Goal: Find contact information: Find contact information

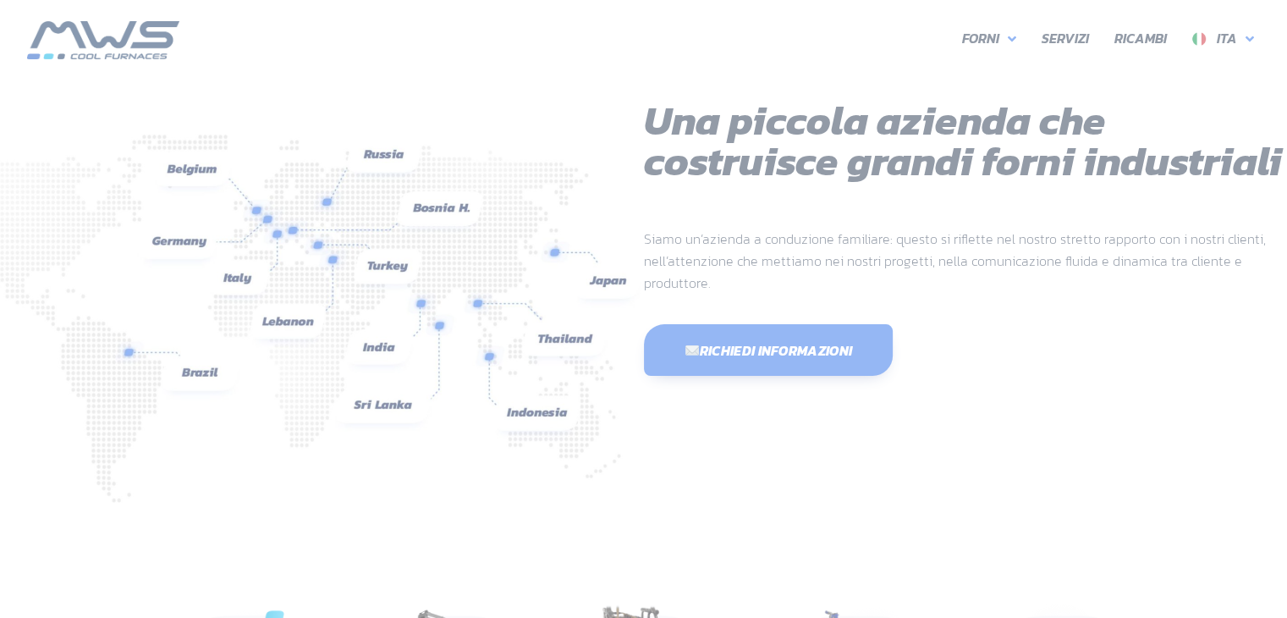
scroll to position [450, 1015]
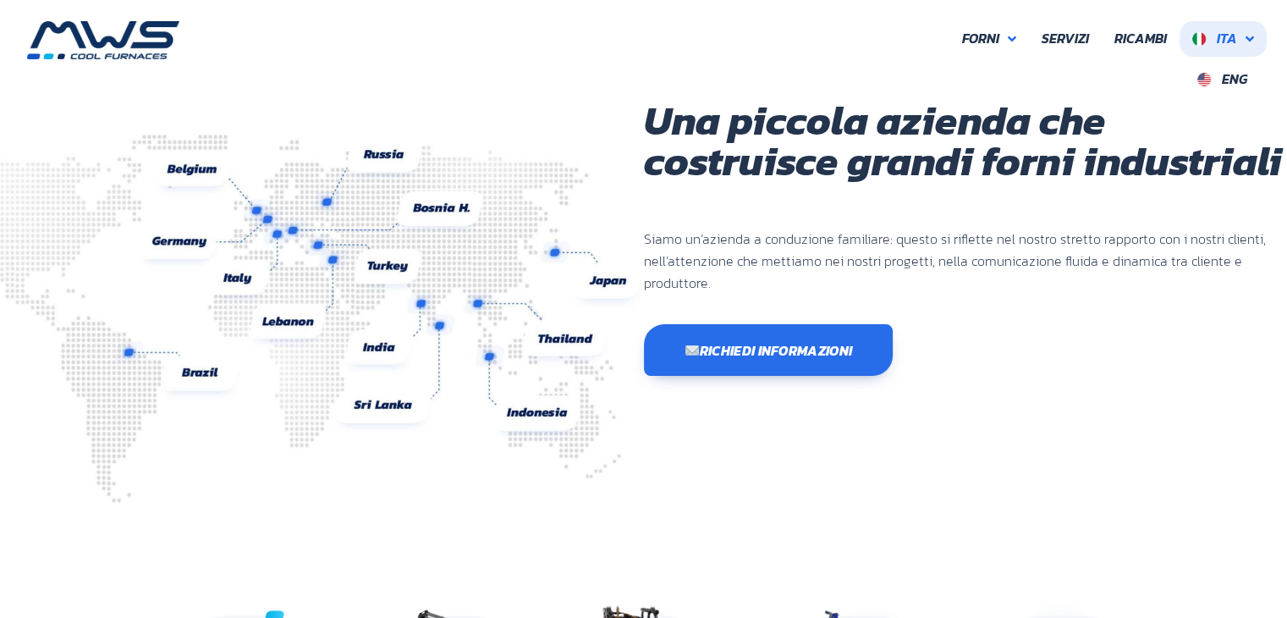
click at [1221, 41] on span "Ita" at bounding box center [1227, 38] width 20 height 20
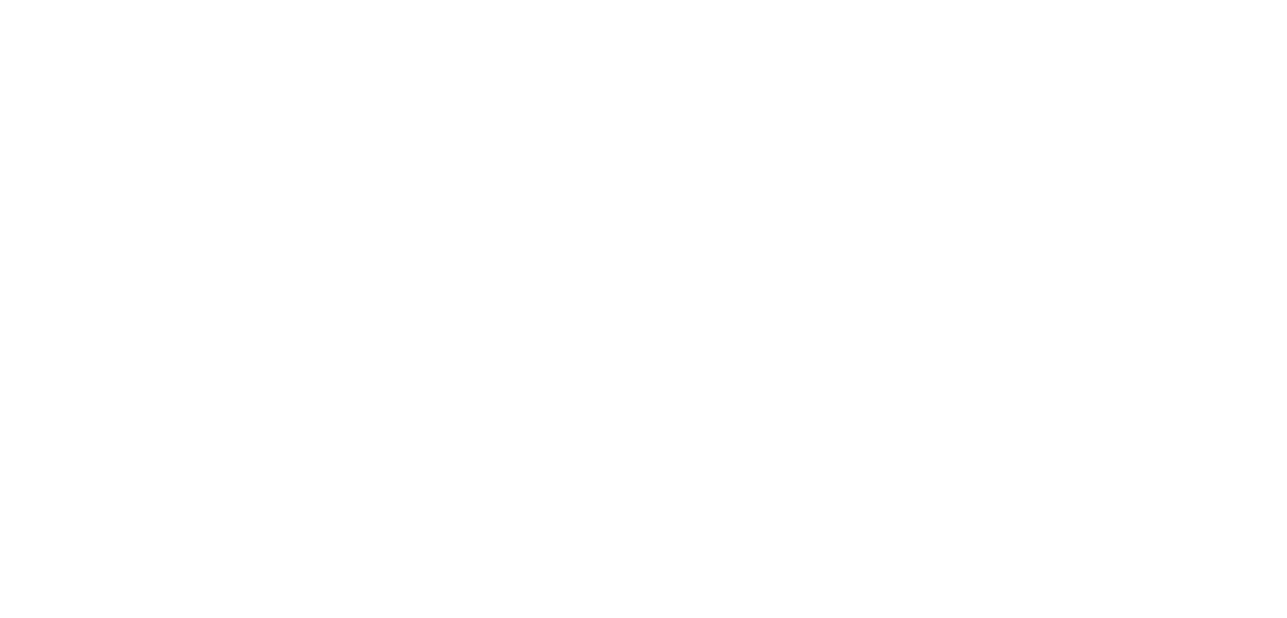
scroll to position [450, 1015]
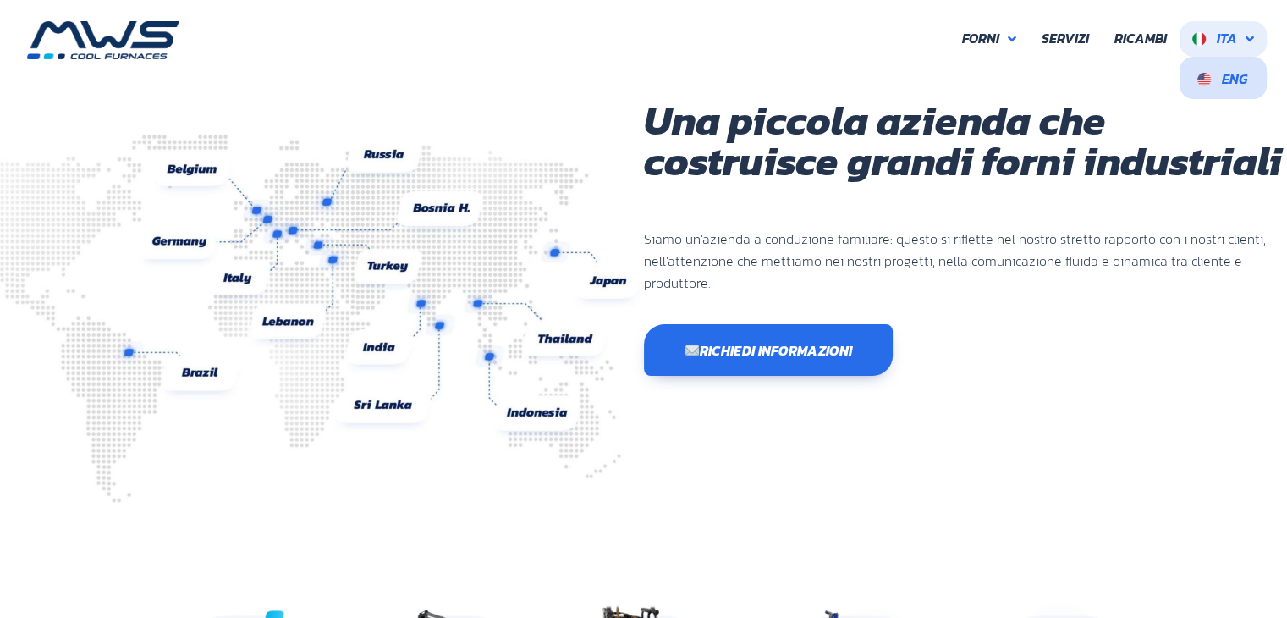
click at [1227, 82] on span "Eng" at bounding box center [1234, 79] width 25 height 20
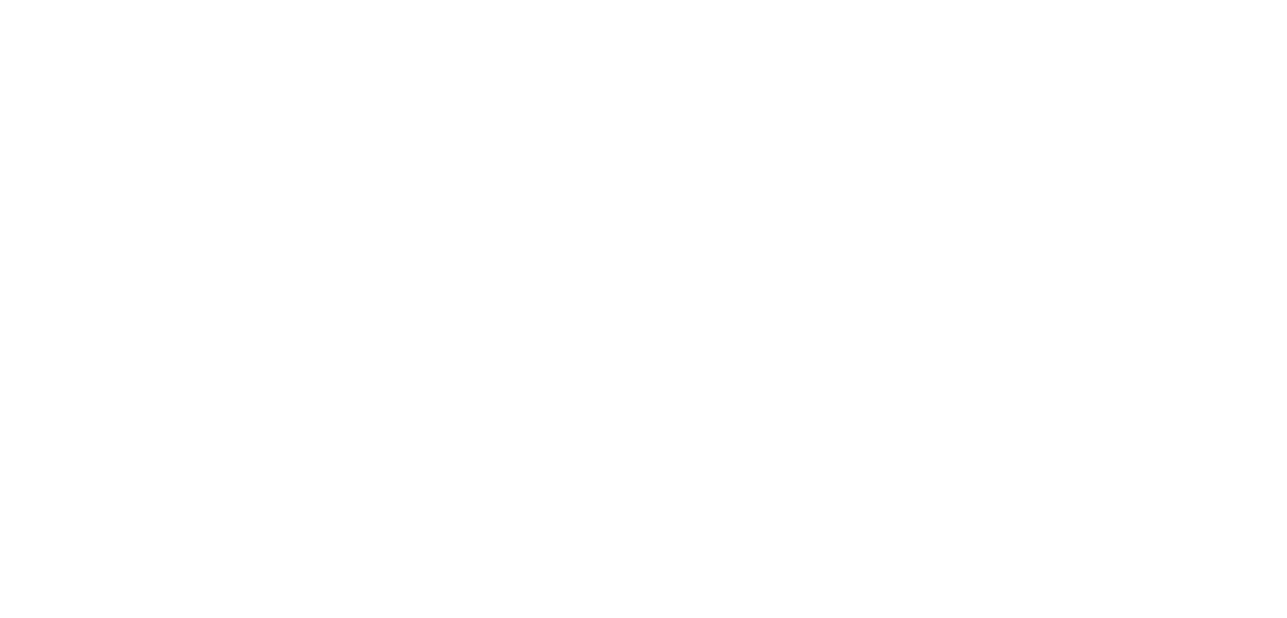
scroll to position [525, 1015]
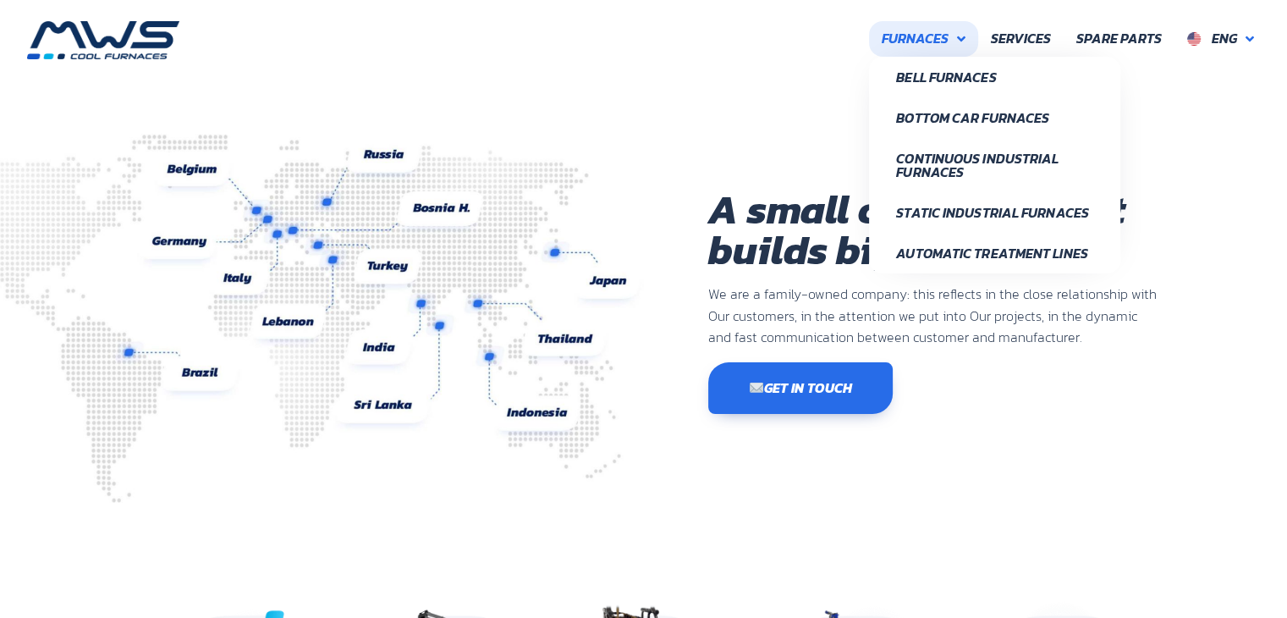
click at [923, 34] on span "Furnaces" at bounding box center [915, 39] width 67 height 22
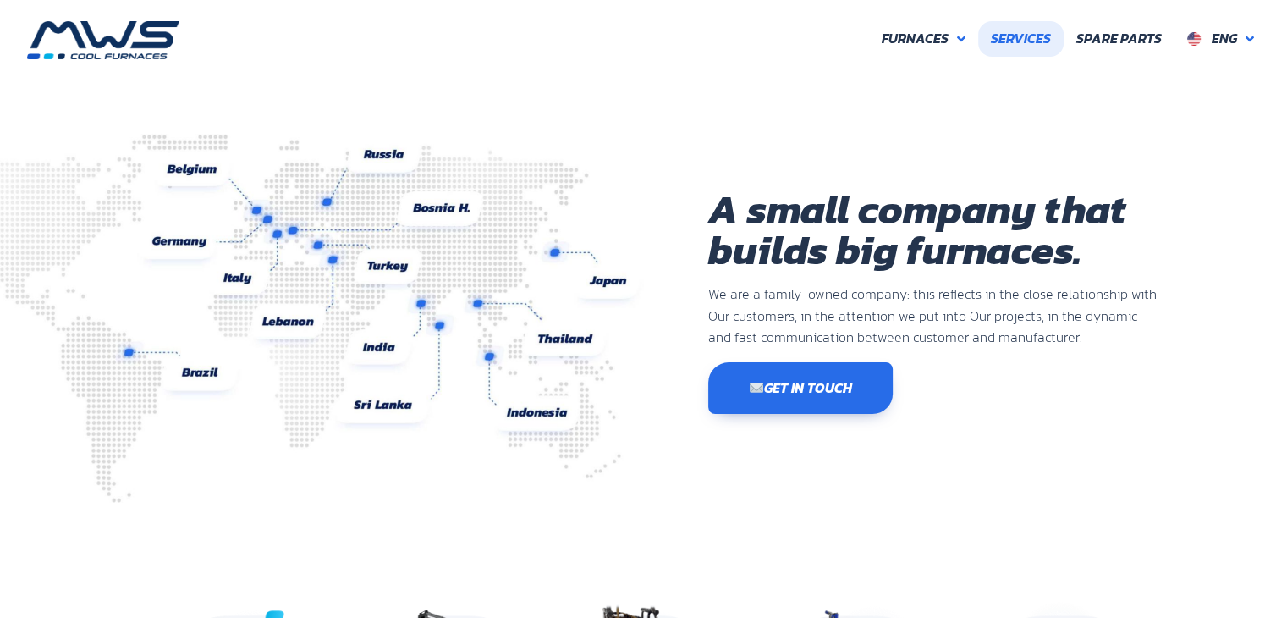
click at [1025, 32] on span "Services" at bounding box center [1021, 39] width 60 height 22
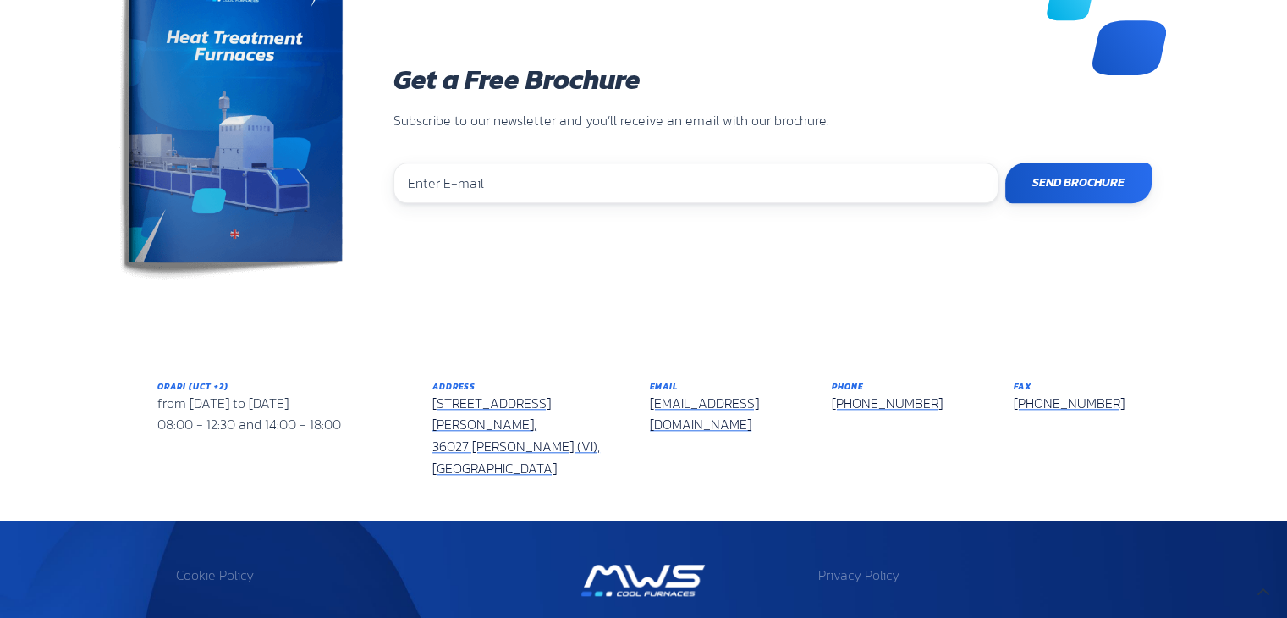
scroll to position [1621, 0]
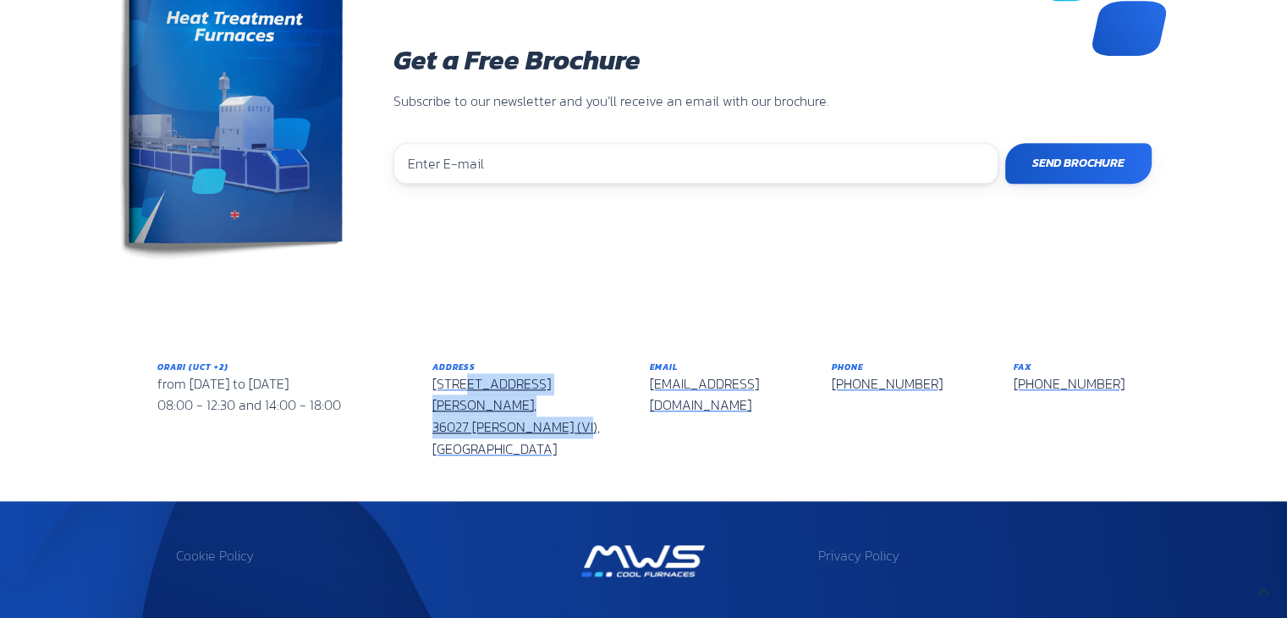
drag, startPoint x: 578, startPoint y: 419, endPoint x: 433, endPoint y: 384, distance: 148.8
click at [433, 384] on div "Address Via Don Peruzzi, 26/G, 36027 Rosà (VI), Italy" at bounding box center [528, 410] width 217 height 124
copy link "Via Don Peruzzi, 26/G, 36027 Rosà (VI), Italy"
